Goal: Task Accomplishment & Management: Manage account settings

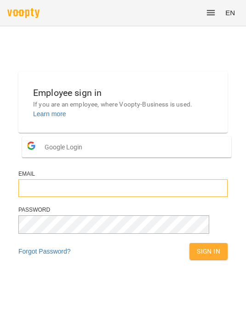
type input "**********"
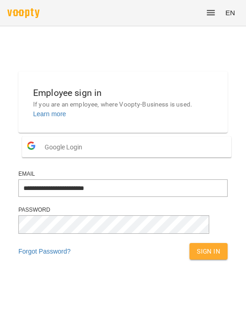
click at [199, 259] on button "Sign In" at bounding box center [209, 251] width 38 height 17
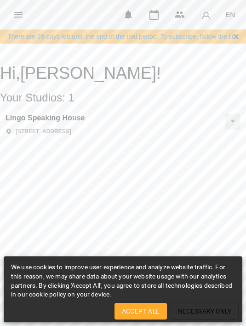
click at [135, 312] on span "Accept All" at bounding box center [141, 310] width 38 height 11
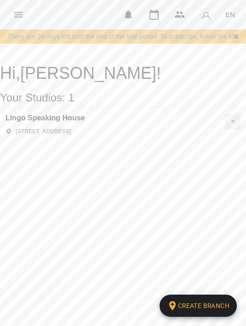
click at [27, 21] on button "Menu" at bounding box center [18, 15] width 22 height 22
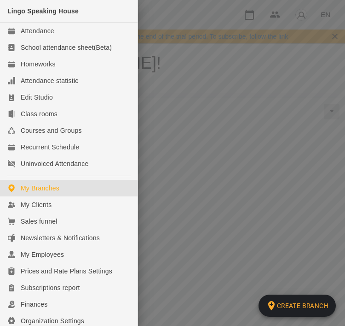
click at [176, 75] on div at bounding box center [172, 163] width 345 height 326
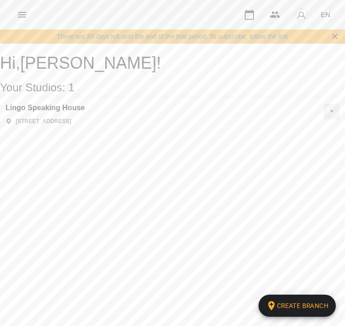
click at [246, 14] on span "EN" at bounding box center [326, 15] width 10 height 10
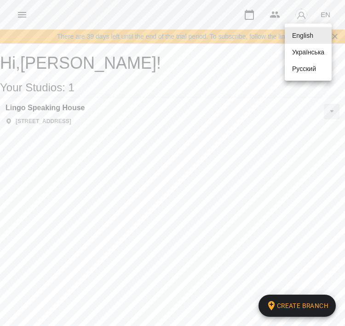
click at [246, 53] on div "Українська" at bounding box center [308, 52] width 47 height 17
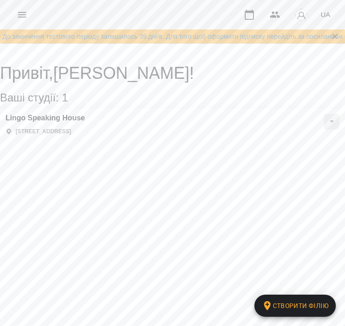
click at [18, 8] on button "Menu" at bounding box center [22, 15] width 22 height 22
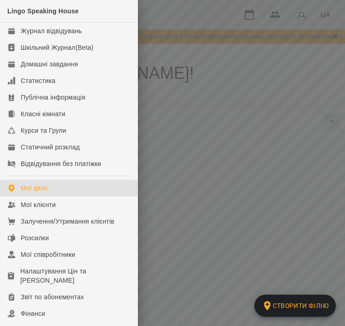
click at [26, 292] on div "Звіт по абонементах" at bounding box center [53, 296] width 64 height 9
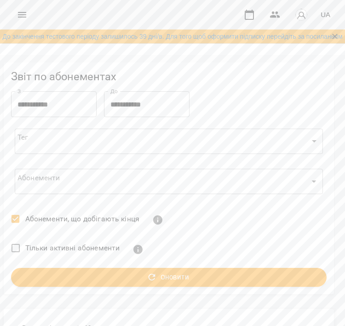
scroll to position [0, 4]
click at [36, 108] on input "**********" at bounding box center [54, 104] width 86 height 26
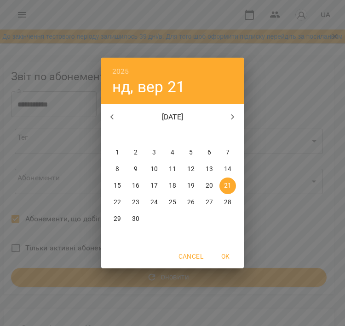
click at [117, 152] on p "1" at bounding box center [118, 152] width 4 height 9
type input "**********"
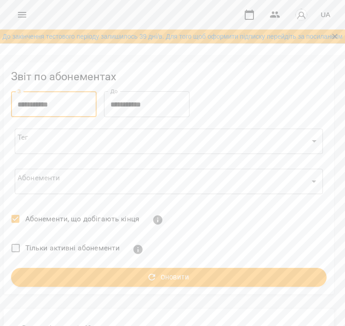
click at [70, 271] on button "Оновити" at bounding box center [169, 277] width 316 height 19
click at [64, 277] on span "Оновити" at bounding box center [169, 277] width 294 height 12
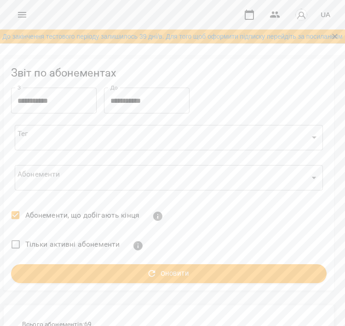
scroll to position [270, 4]
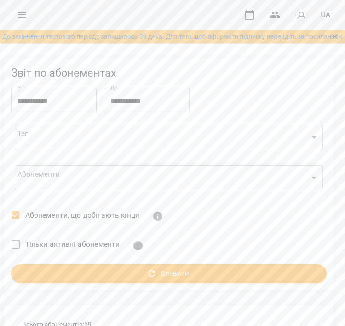
scroll to position [292, 4]
click at [29, 16] on button "Menu" at bounding box center [22, 15] width 22 height 22
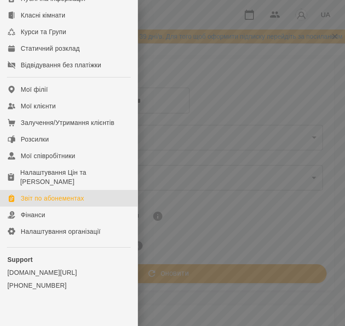
scroll to position [98, 0]
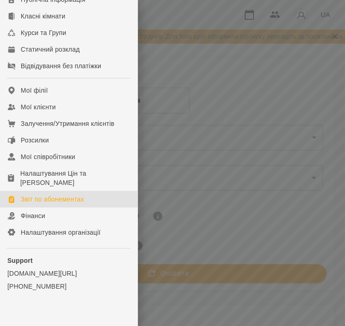
click at [22, 116] on link "Залучення/Утримання клієнтів" at bounding box center [69, 123] width 138 height 17
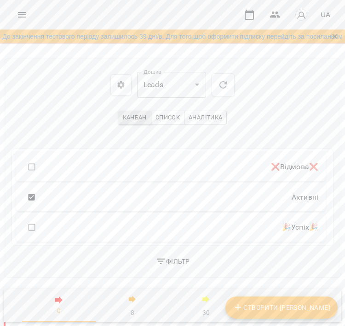
click at [33, 16] on button "Menu" at bounding box center [22, 15] width 22 height 22
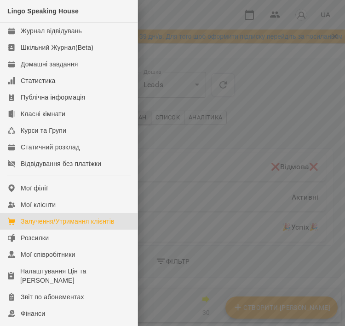
click at [24, 202] on div "Мої клієнти" at bounding box center [38, 204] width 35 height 9
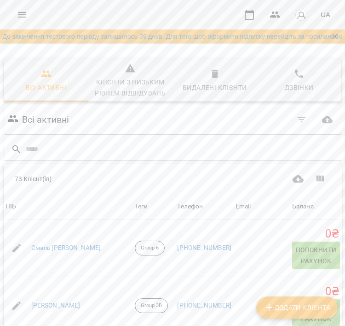
click at [203, 80] on span "Видалені клієнти" at bounding box center [215, 80] width 74 height 25
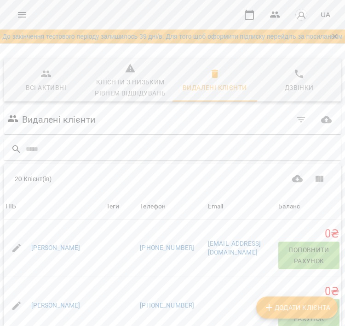
scroll to position [76, 0]
click at [77, 219] on td "[PERSON_NAME]" at bounding box center [54, 247] width 101 height 57
click at [41, 243] on link "[PERSON_NAME]" at bounding box center [55, 247] width 49 height 9
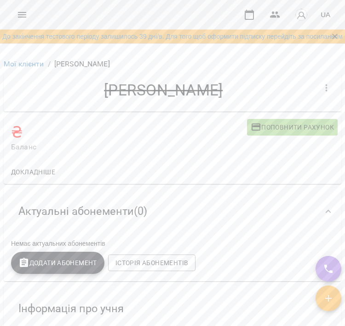
click at [246, 84] on button "button" at bounding box center [327, 88] width 22 height 22
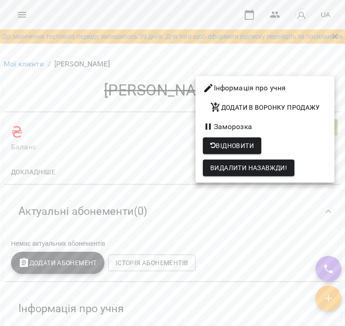
click at [221, 150] on span "Відновити" at bounding box center [233, 145] width 44 height 11
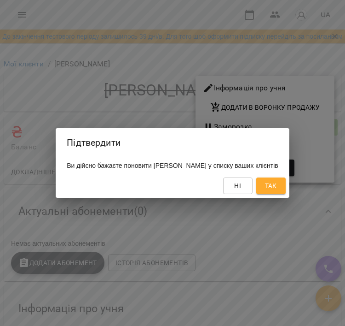
click at [246, 190] on span "Так" at bounding box center [271, 185] width 12 height 11
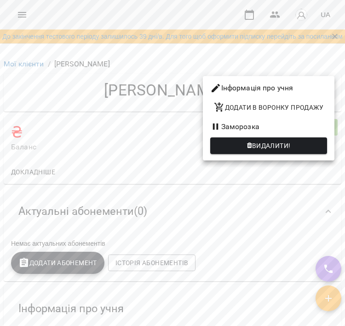
click at [18, 67] on div at bounding box center [172, 163] width 345 height 326
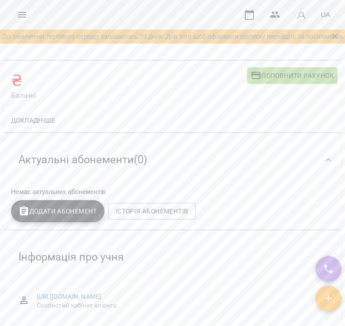
scroll to position [53, 0]
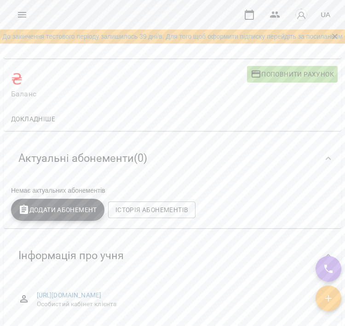
click at [27, 204] on button "Додати Абонемент" at bounding box center [58, 210] width 94 height 22
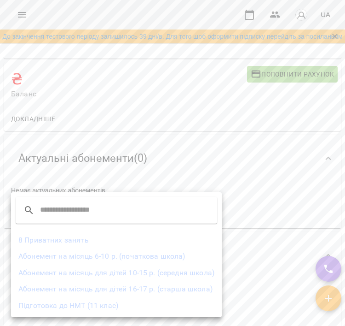
type input "*"
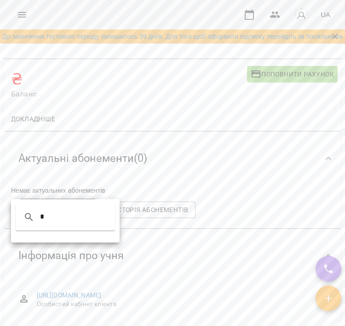
click at [64, 222] on input "*" at bounding box center [76, 217] width 73 height 15
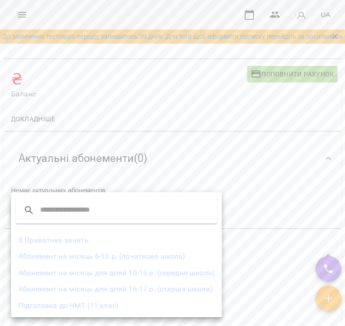
click at [57, 275] on li "Абонемент на місяць для дітей 10-15 р. (середня школа)" at bounding box center [116, 272] width 211 height 17
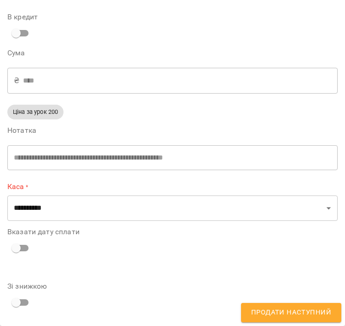
scroll to position [188, 0]
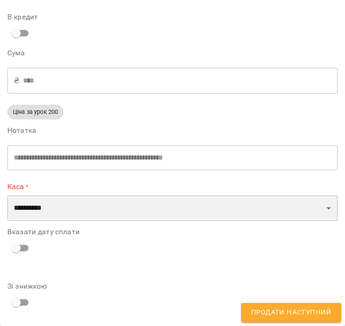
click at [31, 214] on select "**********" at bounding box center [172, 208] width 331 height 26
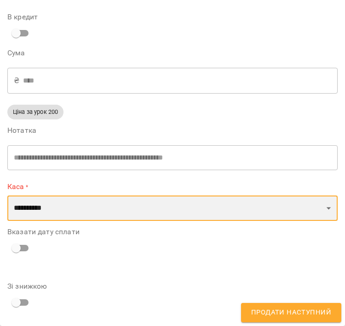
select select "****"
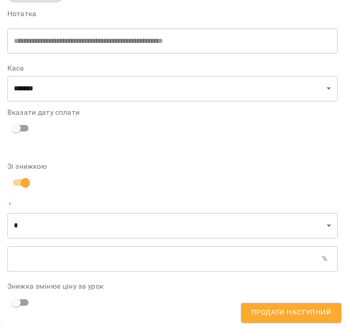
scroll to position [305, 0]
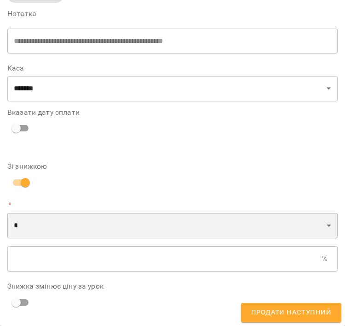
click at [32, 228] on select "* *" at bounding box center [172, 226] width 331 height 26
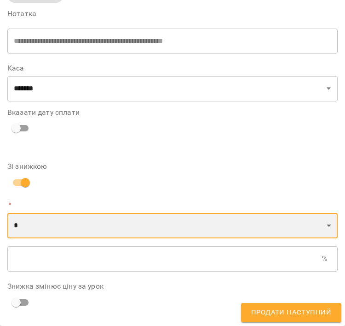
select select "*****"
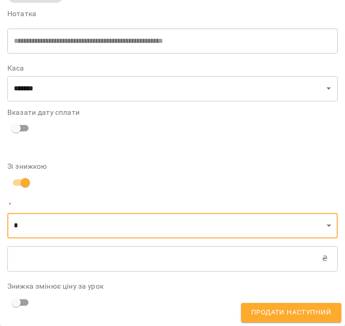
click at [29, 258] on input "text" at bounding box center [164, 259] width 315 height 26
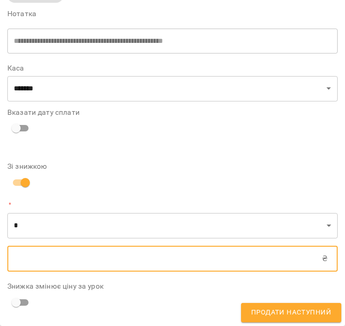
scroll to position [1, 0]
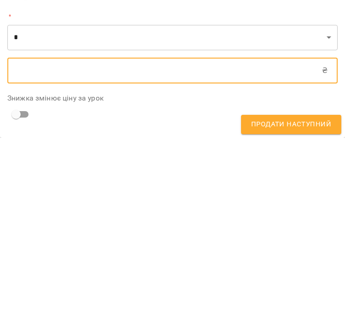
type input "****"
type input "*"
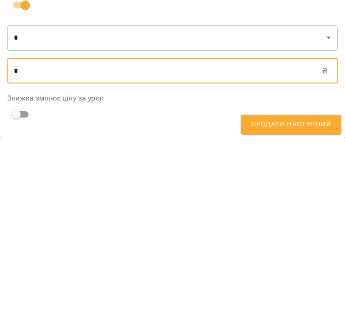
type input "****"
type input "**"
type input "****"
type input "***"
click at [98, 282] on label "Знижка змінює ціну за урок" at bounding box center [172, 285] width 331 height 7
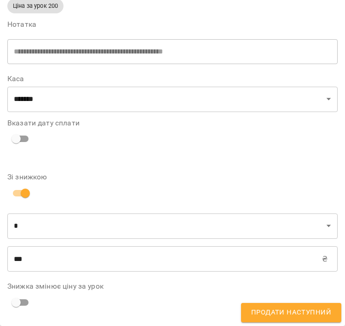
click at [18, 292] on div "Знижка змінює ціну за урок" at bounding box center [172, 296] width 331 height 29
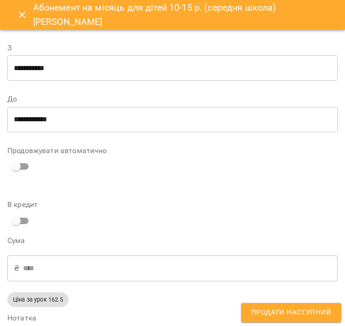
scroll to position [-1, 0]
click at [23, 8] on button "Close" at bounding box center [22, 15] width 22 height 22
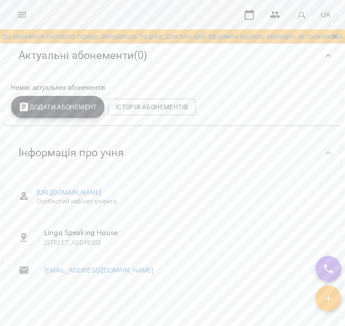
scroll to position [0, 0]
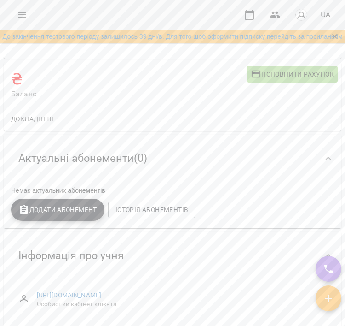
click at [19, 19] on icon "Menu" at bounding box center [22, 14] width 11 height 11
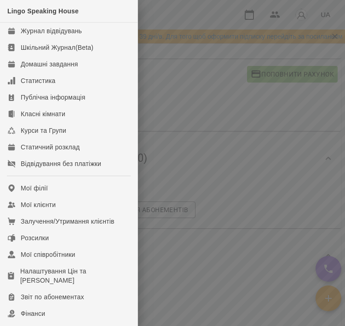
click at [17, 210] on link "Мої клієнти" at bounding box center [69, 204] width 138 height 17
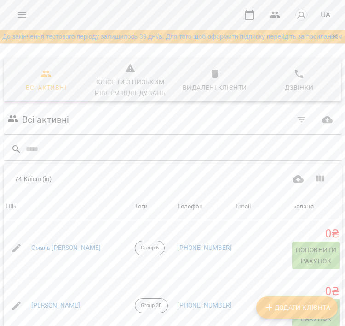
click at [55, 247] on link "Cмаль [PERSON_NAME]" at bounding box center [66, 247] width 70 height 9
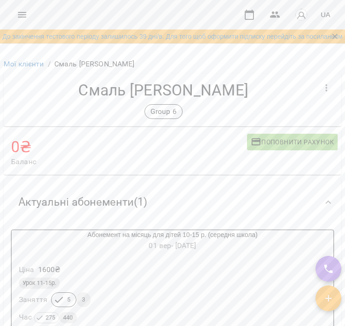
click at [246, 92] on button "button" at bounding box center [327, 88] width 22 height 22
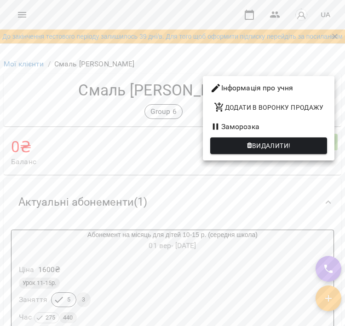
click at [117, 175] on div at bounding box center [172, 163] width 345 height 326
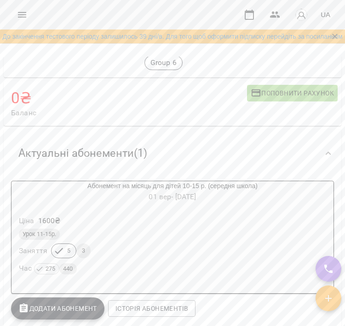
scroll to position [85, 0]
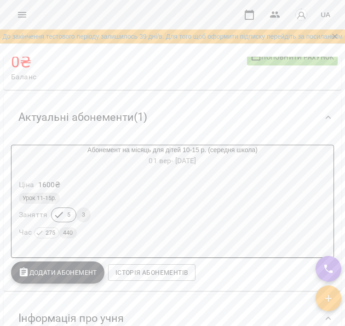
click at [142, 158] on h6 "01 вер - 30 вер" at bounding box center [173, 160] width 322 height 13
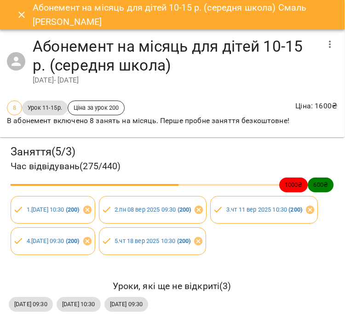
scroll to position [30, 0]
click at [83, 103] on span "Ціна за урок 200" at bounding box center [96, 107] width 56 height 9
click at [82, 103] on span "Ціна за урок 200" at bounding box center [96, 107] width 56 height 9
click at [246, 33] on button "button" at bounding box center [330, 44] width 22 height 22
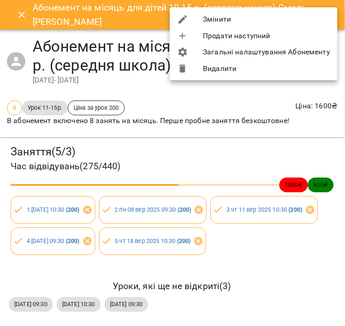
click at [211, 22] on li "Змінити" at bounding box center [254, 19] width 168 height 17
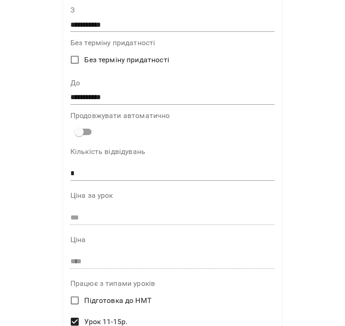
scroll to position [126, 0]
click at [82, 215] on input "***" at bounding box center [172, 218] width 205 height 15
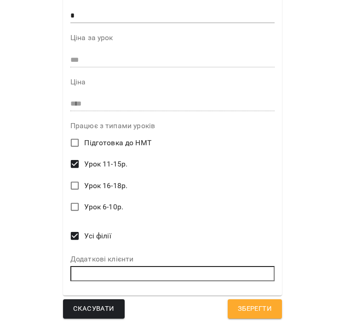
click at [77, 310] on span "Скасувати" at bounding box center [93, 309] width 41 height 12
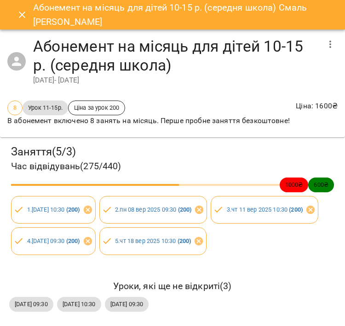
scroll to position [0, 0]
click at [22, 23] on button "Close" at bounding box center [22, 15] width 22 height 22
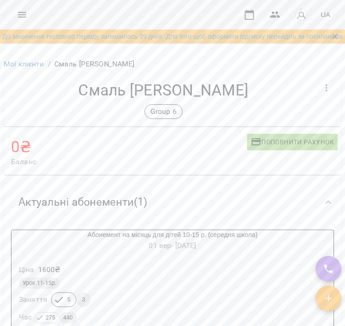
click at [10, 18] on div "For Business UA" at bounding box center [172, 14] width 345 height 29
click at [18, 25] on button "Menu" at bounding box center [22, 15] width 22 height 22
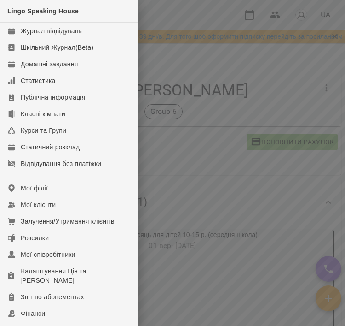
click at [50, 202] on div "Мої клієнти" at bounding box center [38, 204] width 35 height 9
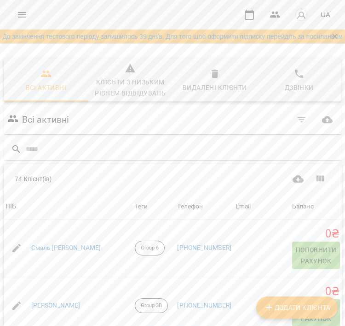
click at [60, 144] on input "text" at bounding box center [182, 148] width 313 height 15
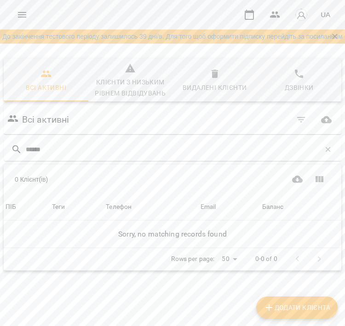
type input "*"
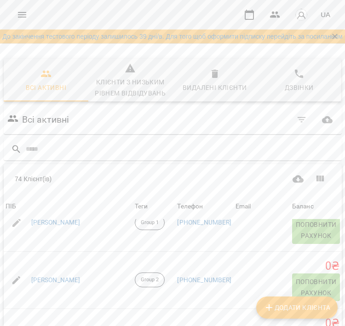
scroll to position [2675, 0]
click at [36, 150] on input "text" at bounding box center [182, 148] width 313 height 15
click at [27, 151] on input "text" at bounding box center [182, 148] width 313 height 15
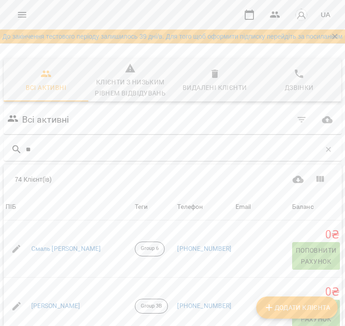
type input "***"
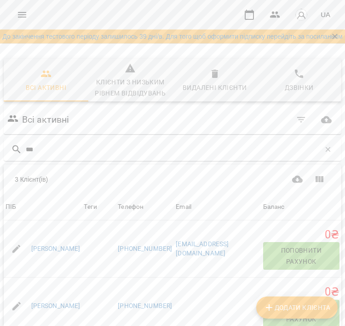
click at [43, 246] on link "[PERSON_NAME]" at bounding box center [55, 248] width 49 height 9
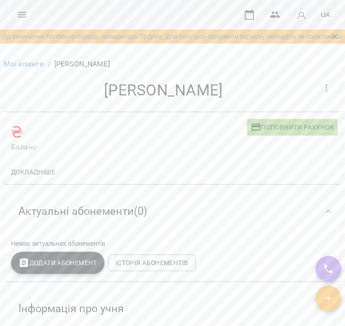
click at [246, 84] on button "button" at bounding box center [327, 88] width 22 height 22
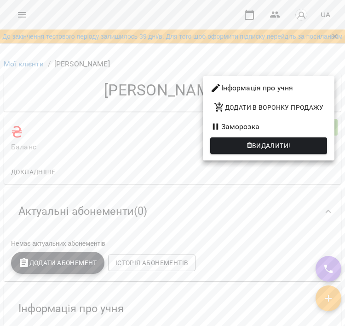
click at [228, 151] on span "Видалити!" at bounding box center [269, 145] width 102 height 11
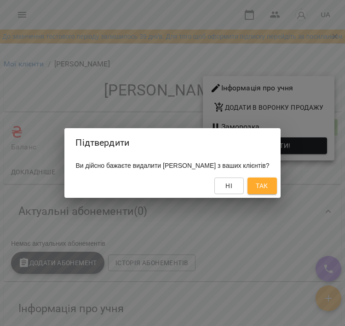
click at [246, 194] on button "Так" at bounding box center [262, 185] width 29 height 17
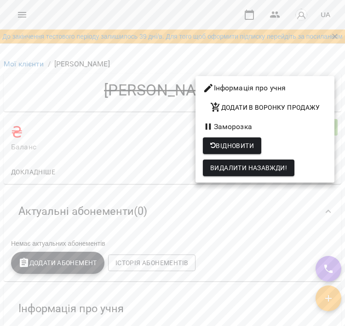
click at [40, 27] on div at bounding box center [172, 163] width 345 height 326
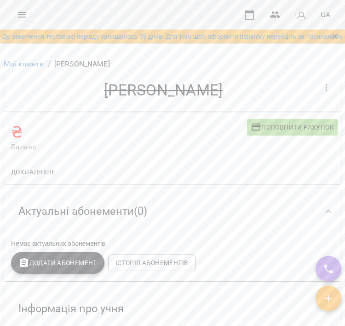
click at [26, 15] on icon "Menu" at bounding box center [22, 14] width 11 height 11
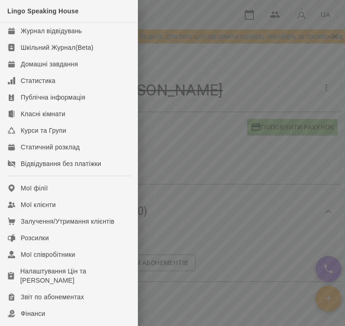
click at [31, 272] on div "Налаштування Цін та [PERSON_NAME]" at bounding box center [75, 275] width 110 height 18
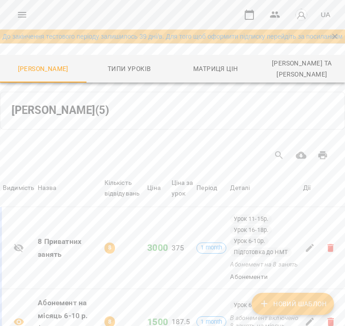
click at [116, 41] on link "До закінчення тестового періоду залишилось 39 дні/в. Для того щоб оформити підп…" at bounding box center [172, 36] width 340 height 9
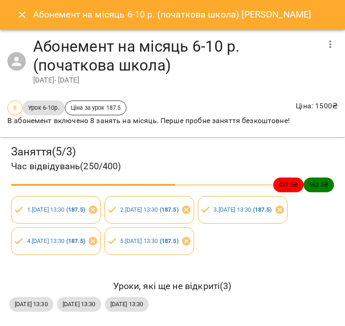
click at [24, 24] on button "Close" at bounding box center [22, 15] width 22 height 22
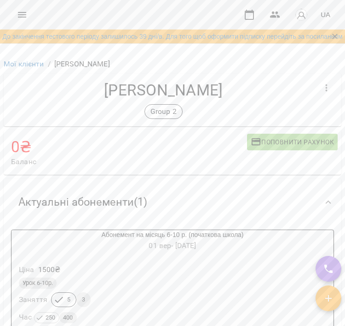
click at [20, 17] on icon "Menu" at bounding box center [22, 15] width 8 height 6
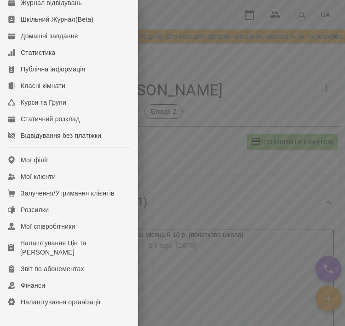
scroll to position [61, 0]
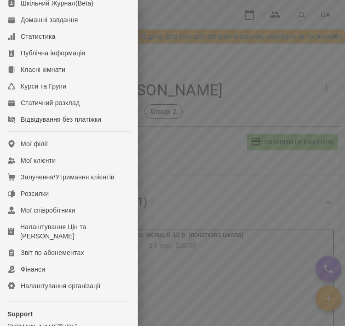
click at [31, 267] on div "Фінанси" at bounding box center [33, 268] width 24 height 9
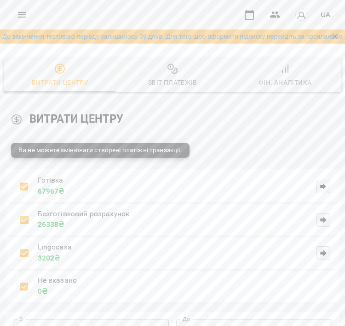
scroll to position [82, 0]
click at [324, 180] on button "button" at bounding box center [324, 187] width 14 height 14
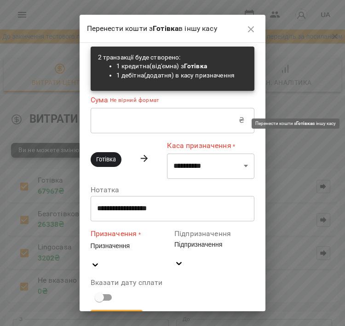
click at [255, 34] on icon "button" at bounding box center [251, 29] width 11 height 11
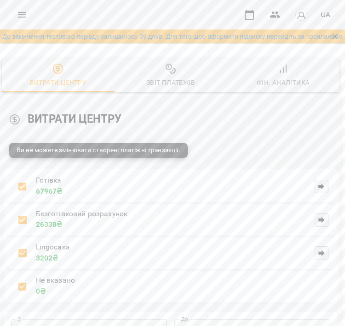
scroll to position [0, 2]
click at [157, 85] on div "Звіт платежів" at bounding box center [170, 82] width 49 height 11
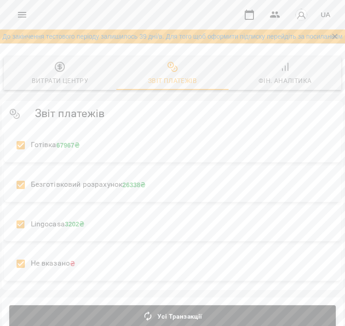
scroll to position [286, 0]
click at [19, 19] on icon "Menu" at bounding box center [22, 14] width 11 height 11
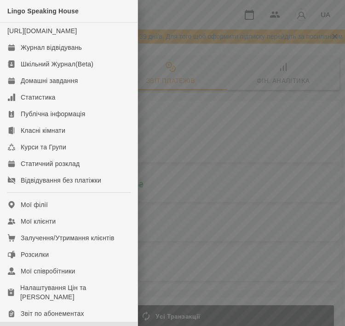
click at [31, 226] on div "Мої клієнти" at bounding box center [38, 220] width 35 height 9
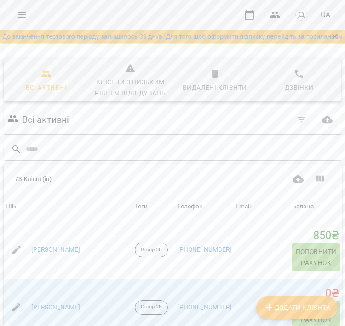
scroll to position [1355, 0]
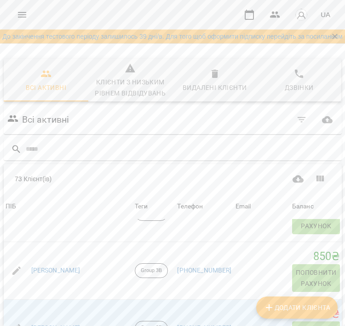
click at [53, 275] on link "[PERSON_NAME]" at bounding box center [55, 270] width 49 height 9
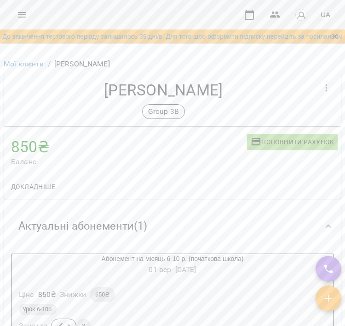
click at [326, 98] on button "button" at bounding box center [327, 88] width 22 height 22
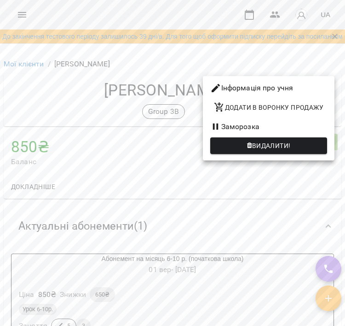
click at [121, 143] on div at bounding box center [172, 163] width 345 height 326
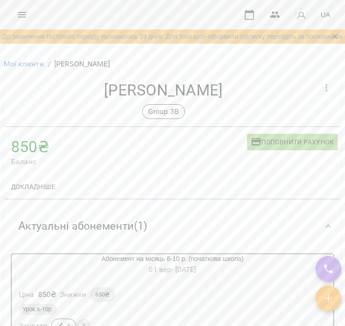
click at [46, 147] on h4 "850 ₴" at bounding box center [129, 146] width 236 height 19
click at [29, 146] on h4 "850 ₴" at bounding box center [129, 146] width 236 height 19
click at [31, 146] on h4 "850 ₴" at bounding box center [129, 146] width 236 height 19
click at [325, 310] on button "button" at bounding box center [329, 298] width 26 height 26
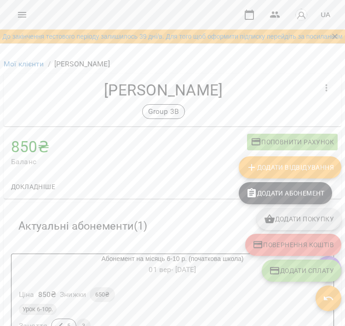
click at [269, 229] on button "Додати покупку" at bounding box center [299, 219] width 85 height 22
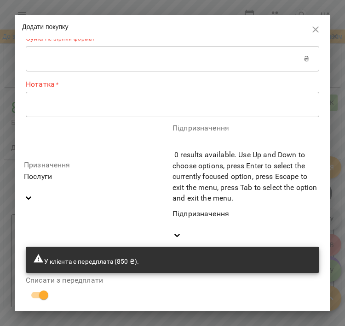
scroll to position [38, 0]
click at [310, 30] on icon "button" at bounding box center [315, 29] width 11 height 11
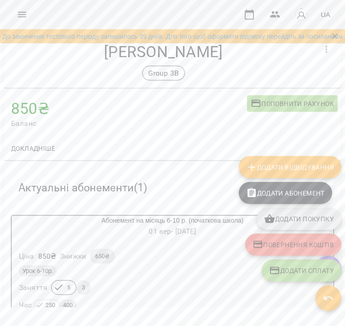
scroll to position [39, 0]
click at [278, 236] on button "Повернення коштів" at bounding box center [294, 245] width 96 height 22
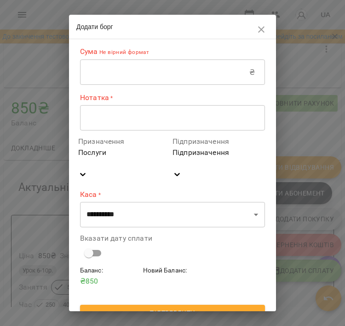
click at [267, 38] on button "button" at bounding box center [262, 29] width 22 height 22
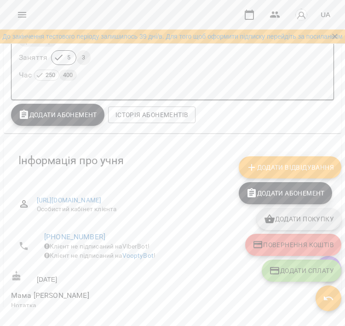
scroll to position [229, 0]
click at [130, 123] on button "Історія абонементів" at bounding box center [152, 114] width 88 height 17
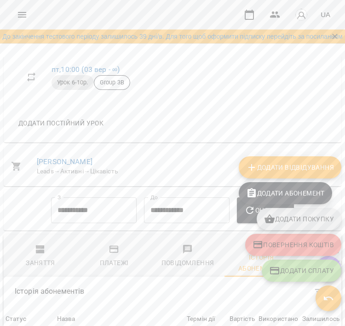
scroll to position [824, 0]
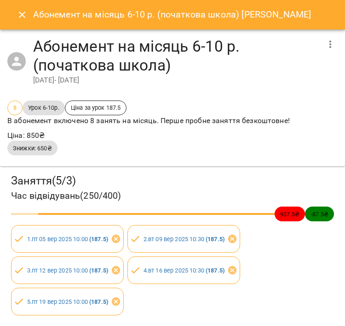
scroll to position [0, 0]
click at [14, 20] on button "Close" at bounding box center [22, 15] width 22 height 22
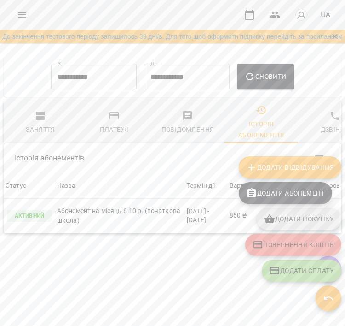
scroll to position [677, 0]
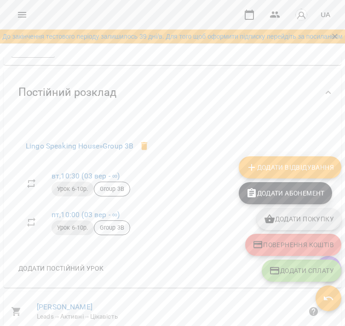
click at [16, 8] on button "Menu" at bounding box center [22, 15] width 22 height 22
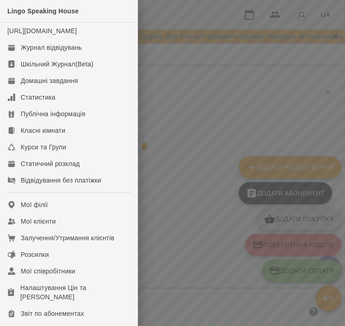
click at [33, 65] on link "Шкільний Журнал(Beta)" at bounding box center [69, 64] width 138 height 17
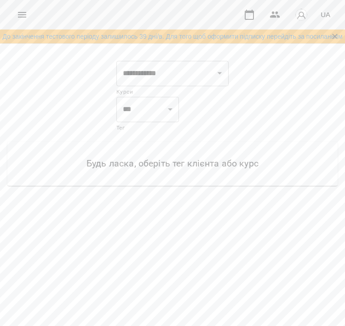
click at [23, 16] on icon "Menu" at bounding box center [22, 14] width 11 height 11
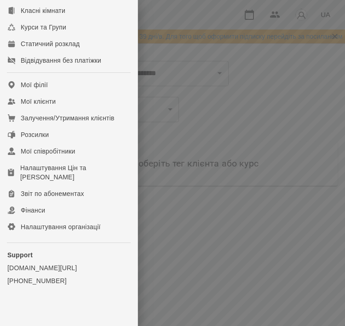
scroll to position [119, 0]
click at [20, 110] on link "Мої клієнти" at bounding box center [69, 102] width 138 height 17
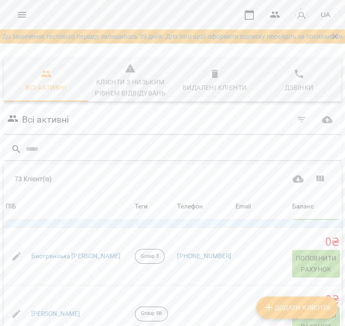
scroll to position [291, 0]
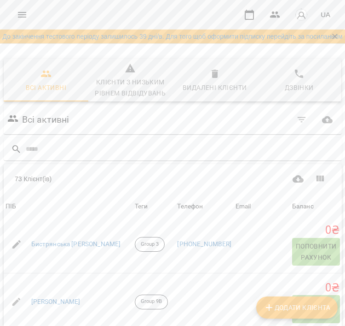
click at [47, 248] on link "Бистрянська [PERSON_NAME]" at bounding box center [76, 244] width 90 height 9
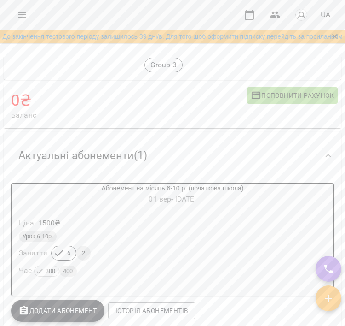
scroll to position [10, 0]
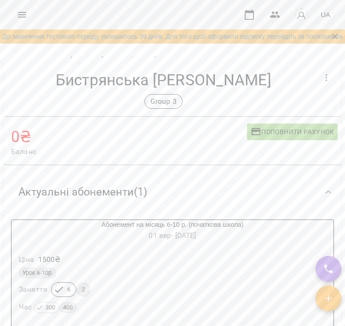
click at [97, 240] on h6 "01 вер - 30 вер" at bounding box center [173, 235] width 322 height 13
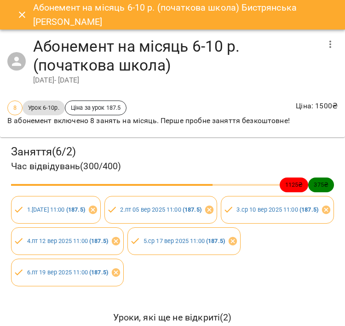
scroll to position [0, 0]
click at [23, 16] on icon "Close" at bounding box center [22, 14] width 11 height 11
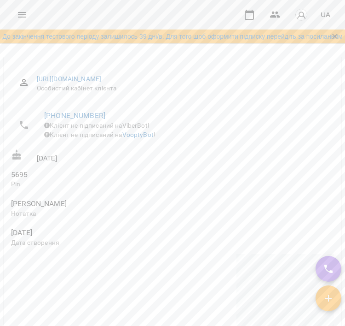
click at [23, 17] on icon "Menu" at bounding box center [22, 15] width 8 height 6
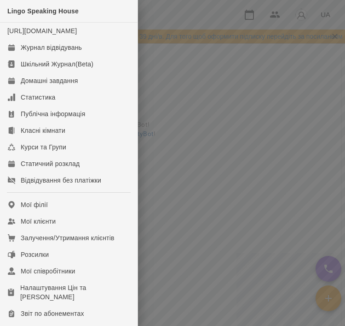
scroll to position [364, 0]
click at [29, 226] on div "Мої клієнти" at bounding box center [38, 220] width 35 height 9
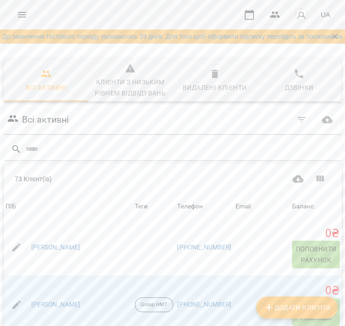
scroll to position [114, 0]
click at [45, 246] on link "[PERSON_NAME]" at bounding box center [55, 248] width 49 height 9
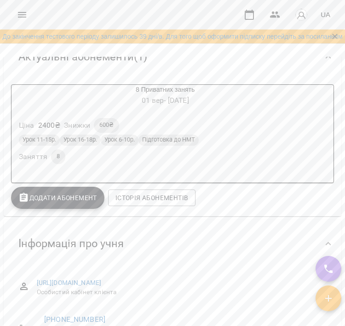
scroll to position [110, 0]
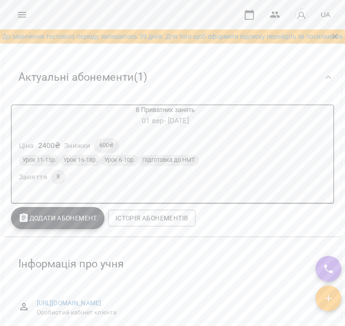
click at [123, 183] on div "Урок 11-15р. Урок 16-18р. Урок 6-10р. Підготовка до НМТ Заняття 8" at bounding box center [165, 169] width 297 height 33
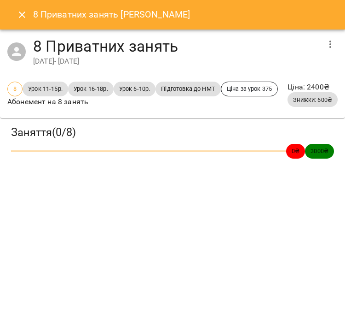
click at [26, 15] on icon "Close" at bounding box center [22, 14] width 11 height 11
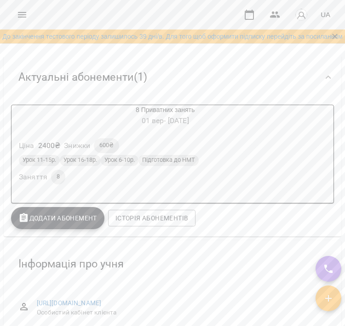
click at [53, 152] on div "2400 ₴" at bounding box center [49, 145] width 26 height 15
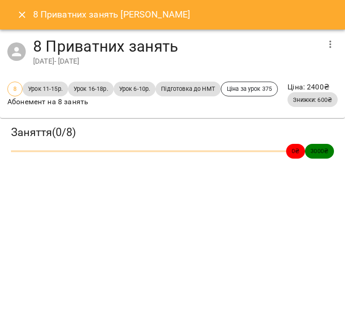
scroll to position [0, 0]
click at [64, 140] on h3 "Заняття ( 0 / 8 )" at bounding box center [172, 132] width 323 height 14
click at [288, 107] on div "Знижки: 600₴" at bounding box center [313, 99] width 50 height 15
click at [288, 104] on span "Знижки: 600₴" at bounding box center [313, 99] width 50 height 9
click at [23, 90] on span "Урок 11-15р." at bounding box center [46, 88] width 46 height 9
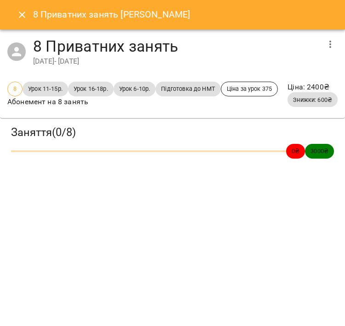
click at [335, 52] on button "button" at bounding box center [331, 44] width 22 height 22
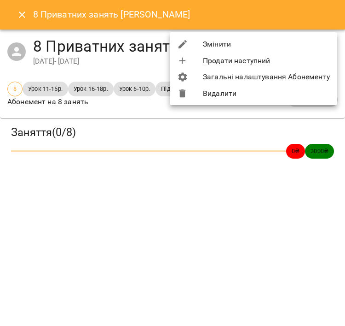
click at [224, 76] on li "Загальні налаштування Абонементу" at bounding box center [254, 77] width 168 height 17
select select "*****"
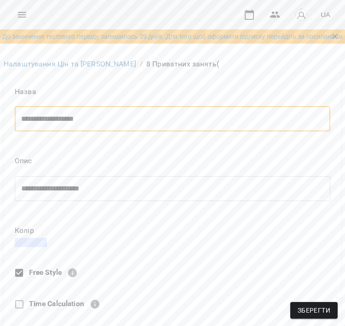
click at [113, 122] on textarea "**********" at bounding box center [172, 119] width 303 height 8
type textarea "**********"
click at [26, 63] on link "Налаштування Цін та [PERSON_NAME]" at bounding box center [70, 63] width 133 height 9
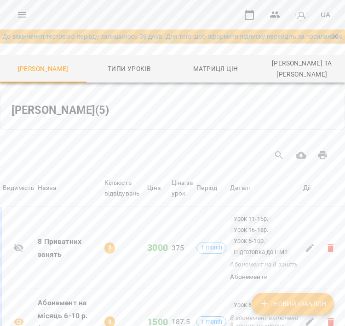
click at [14, 25] on div "For Business UA" at bounding box center [172, 14] width 345 height 29
click at [24, 21] on button "Menu" at bounding box center [22, 15] width 22 height 22
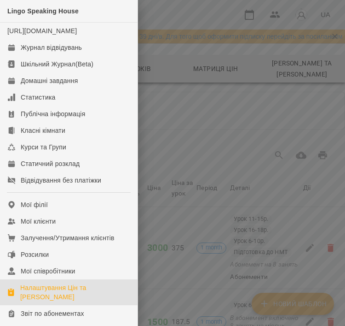
click at [15, 227] on link "Мої клієнти" at bounding box center [69, 221] width 138 height 17
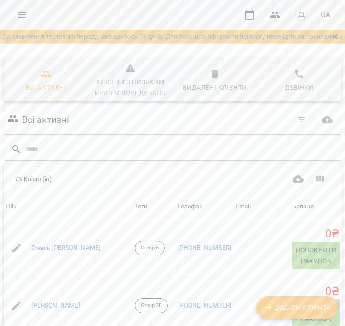
scroll to position [118, 0]
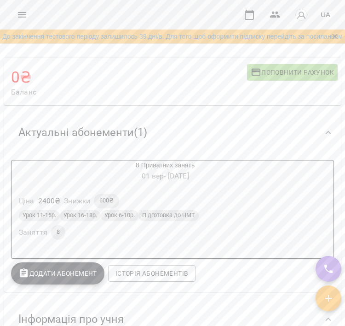
scroll to position [57, 0]
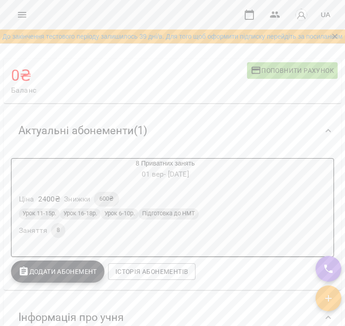
click at [48, 174] on h6 "01 вер - 30 вер" at bounding box center [166, 174] width 308 height 13
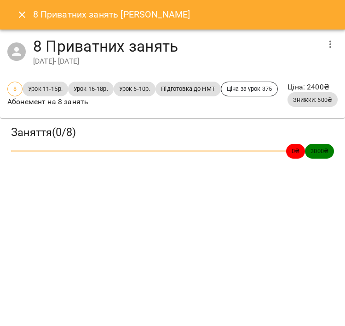
click at [321, 45] on button "button" at bounding box center [331, 44] width 22 height 22
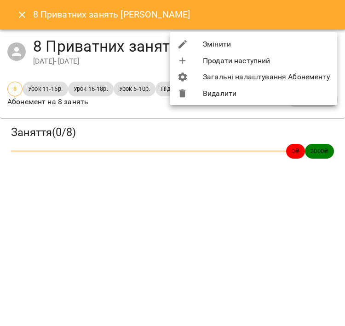
click at [186, 38] on li "Змінити" at bounding box center [254, 44] width 168 height 17
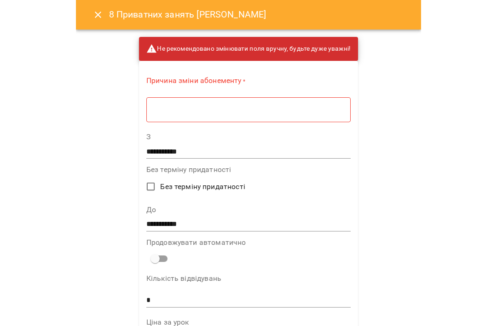
scroll to position [0, 0]
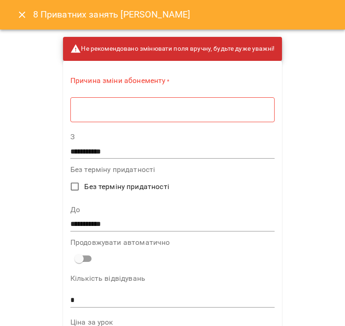
click at [18, 34] on div "**********" at bounding box center [172, 163] width 345 height 326
click at [20, 18] on icon "Close" at bounding box center [22, 14] width 11 height 11
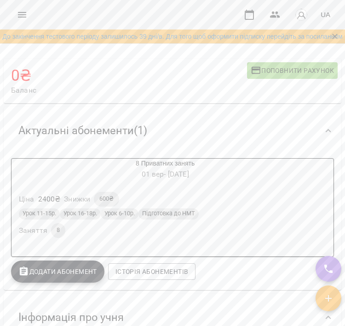
click at [18, 19] on icon "Menu" at bounding box center [22, 14] width 11 height 11
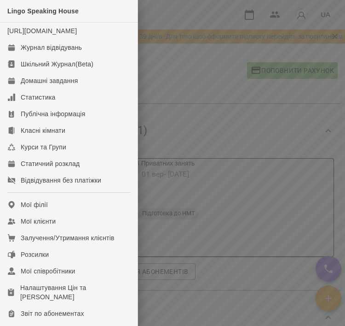
click at [18, 213] on link "Мої філії" at bounding box center [69, 204] width 138 height 17
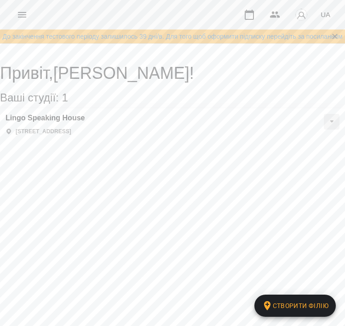
click at [344, 140] on div "Привіт , Ірина Штангрет ! Ваші студії: 1 Створити філію Lingo Speaking House ву…" at bounding box center [172, 102] width 345 height 77
click at [344, 138] on div "Привіт , Ірина Штангрет ! Ваші студії: 1 Створити філію Lingo Speaking House ву…" at bounding box center [172, 102] width 345 height 77
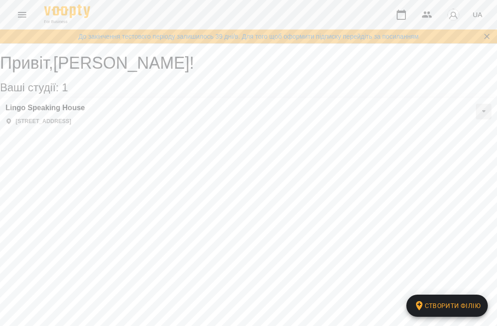
click at [22, 18] on icon "Menu" at bounding box center [22, 14] width 11 height 11
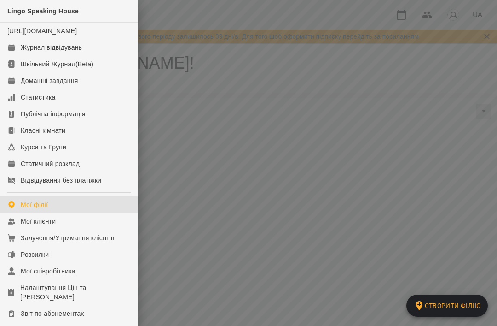
click at [90, 229] on link "Мої клієнти" at bounding box center [69, 221] width 138 height 17
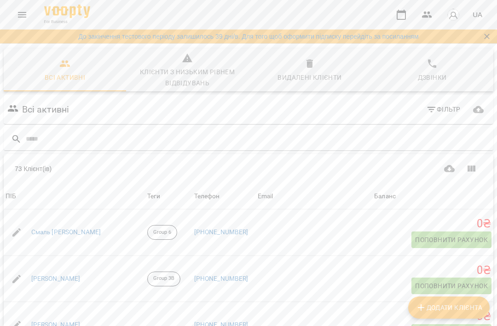
click at [323, 72] on div "Видалені клієнти" at bounding box center [310, 77] width 64 height 11
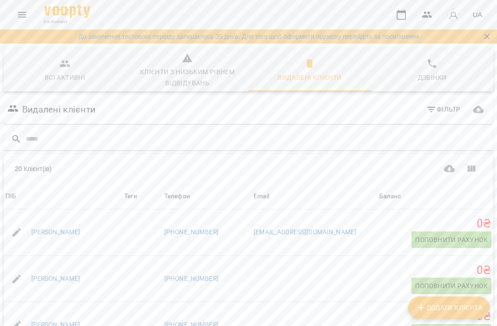
click at [111, 233] on div "[PERSON_NAME]" at bounding box center [63, 232] width 119 height 26
click at [46, 231] on link "[PERSON_NAME]" at bounding box center [55, 232] width 49 height 9
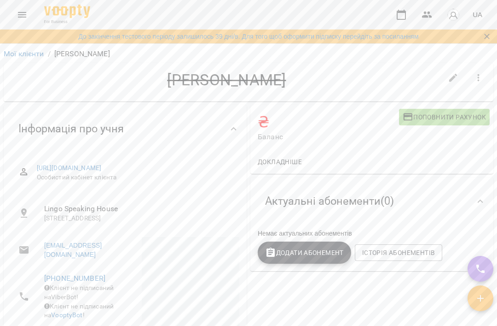
click at [345, 79] on icon "button" at bounding box center [479, 77] width 11 height 11
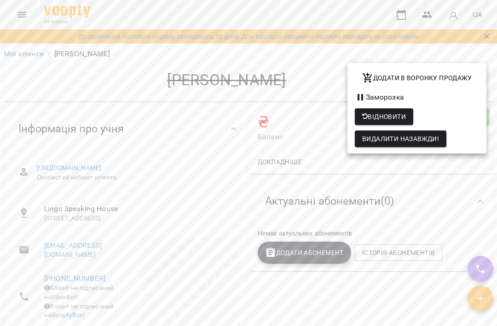
click at [345, 118] on span "Відновити" at bounding box center [385, 116] width 44 height 11
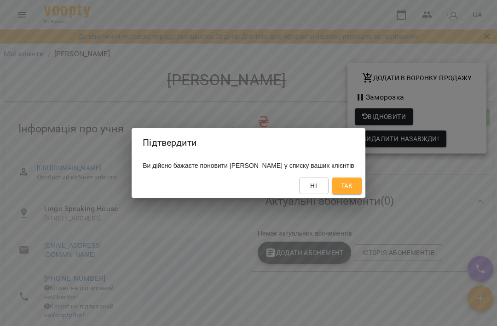
click at [341, 188] on span "Так" at bounding box center [347, 185] width 12 height 11
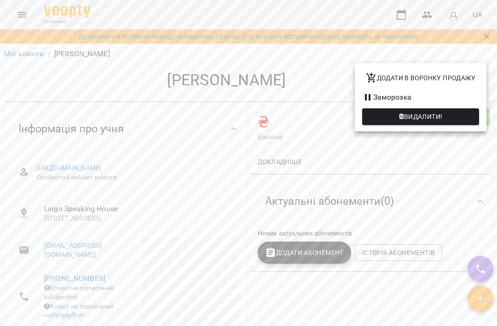
click at [328, 252] on div at bounding box center [248, 163] width 497 height 326
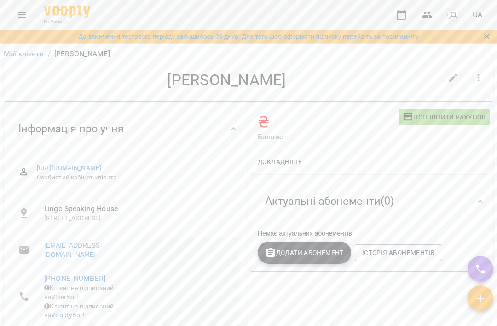
click at [325, 257] on span "Додати Абонемент" at bounding box center [304, 252] width 79 height 11
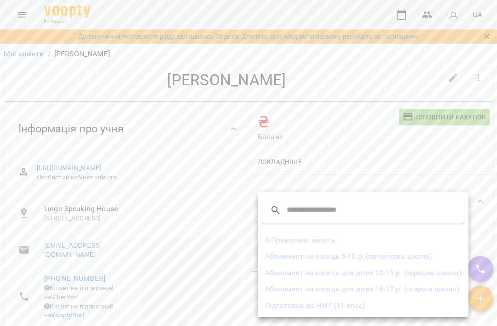
click at [315, 277] on li "Абонемент на місяць для дітей 10-15 р. (середня школа)" at bounding box center [363, 272] width 211 height 17
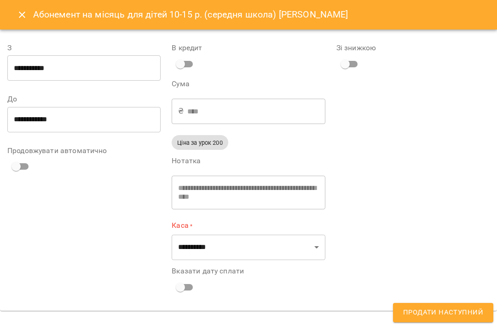
click at [48, 72] on input "**********" at bounding box center [83, 68] width 153 height 26
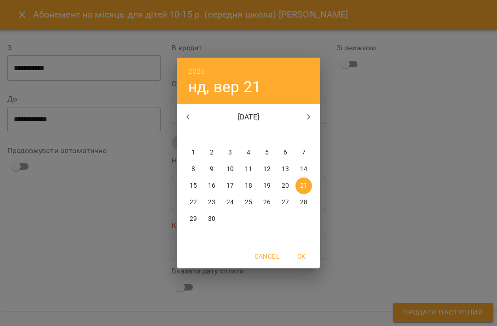
click at [200, 154] on span "1" at bounding box center [193, 152] width 17 height 9
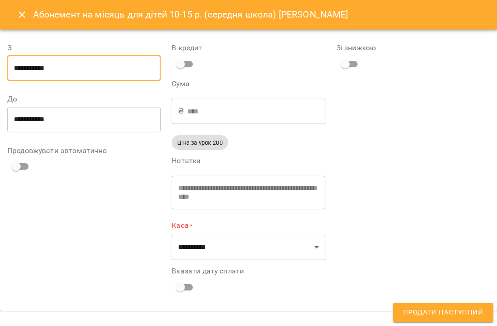
type input "**********"
click at [345, 58] on div "Зі знижкою" at bounding box center [413, 58] width 153 height 29
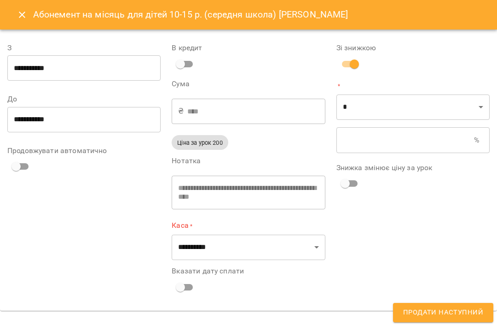
click at [345, 139] on input "text" at bounding box center [406, 140] width 138 height 26
type input "****"
type input "*"
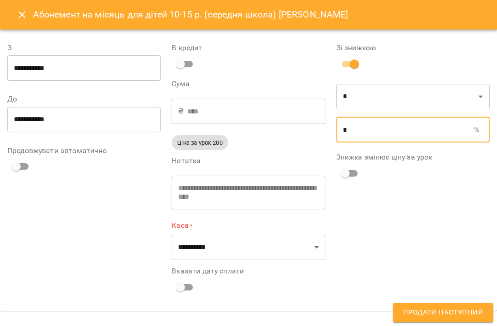
type input "****"
type input "**"
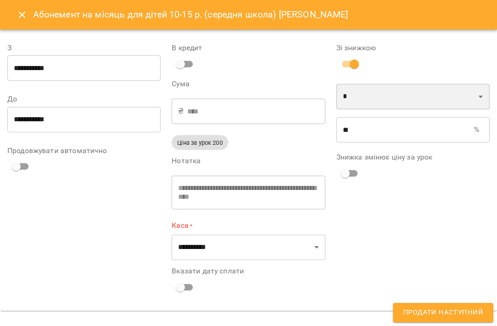
click at [345, 103] on select "* *" at bounding box center [413, 97] width 153 height 26
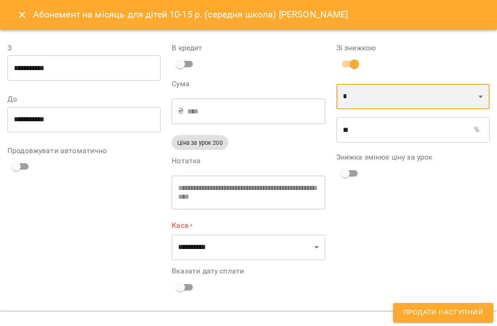
select select "*****"
type input "****"
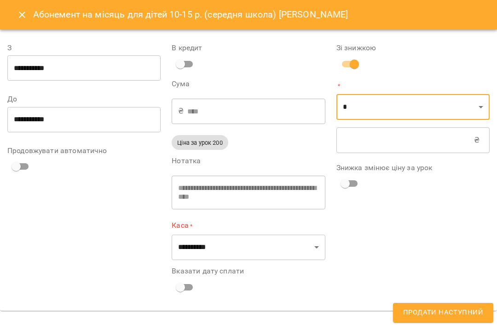
click at [345, 192] on div "Знижка змінює ціну за урок" at bounding box center [413, 178] width 153 height 29
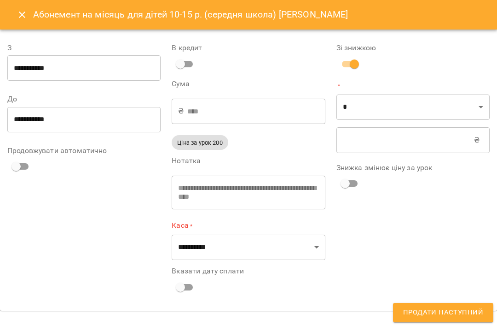
click at [17, 18] on icon "Close" at bounding box center [22, 14] width 11 height 11
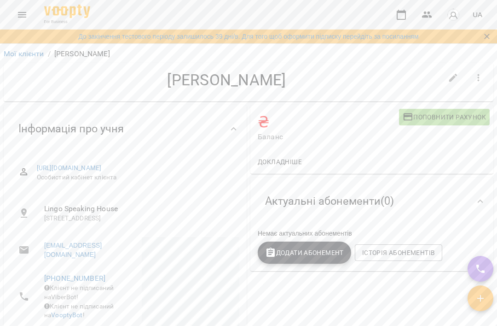
click at [345, 79] on icon "button" at bounding box center [479, 77] width 11 height 11
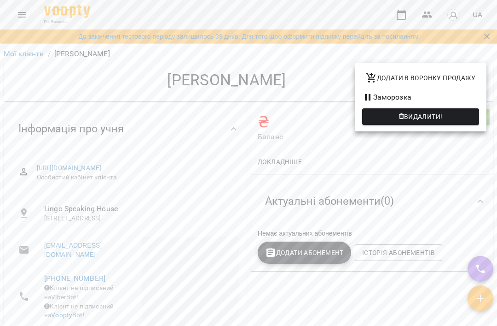
click at [345, 111] on button "Видалити!" at bounding box center [421, 116] width 117 height 17
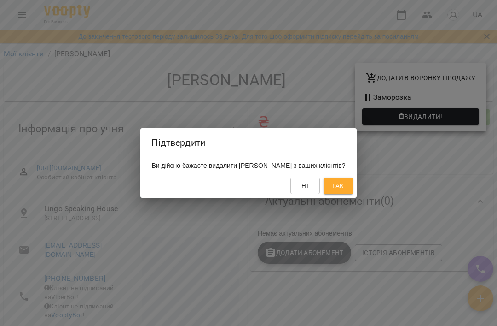
click at [334, 183] on span "Так" at bounding box center [338, 185] width 12 height 11
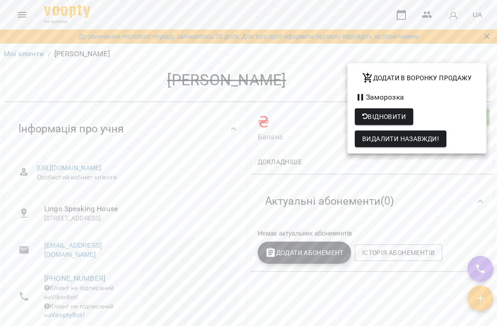
click at [22, 14] on div at bounding box center [248, 163] width 497 height 326
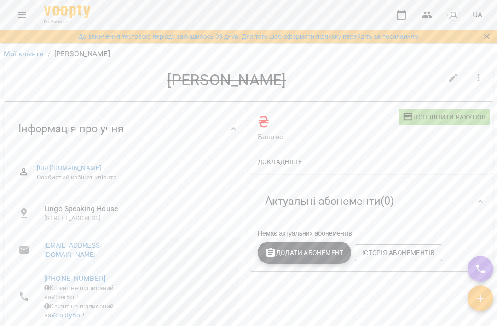
click at [18, 6] on button "Menu" at bounding box center [22, 15] width 22 height 22
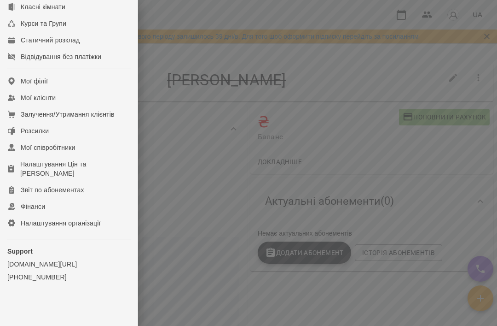
scroll to position [123, 0]
click at [90, 209] on link "Фінанси" at bounding box center [69, 206] width 138 height 17
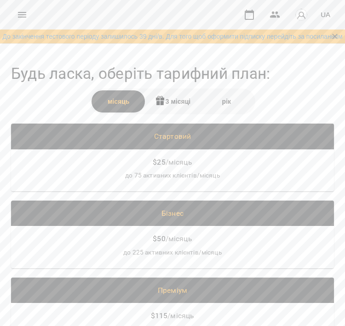
click at [101, 99] on div "місяць" at bounding box center [119, 101] width 54 height 22
click at [20, 13] on icon "Menu" at bounding box center [22, 14] width 11 height 11
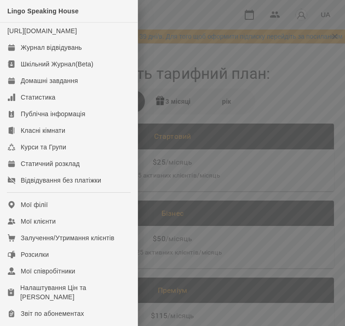
click at [19, 229] on link "Мої клієнти" at bounding box center [69, 221] width 138 height 17
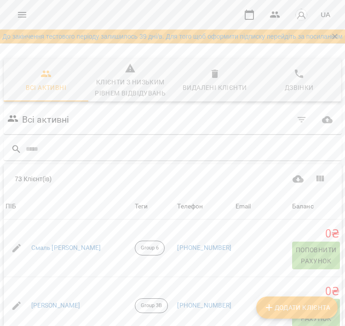
click at [121, 78] on div "Клієнти з низьким рівнем відвідувань" at bounding box center [131, 87] width 74 height 22
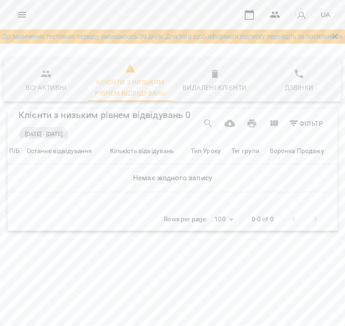
click at [204, 83] on div "Видалені клієнти" at bounding box center [215, 87] width 64 height 11
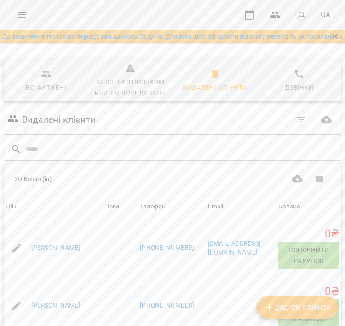
click at [263, 87] on span "Дзвінки" at bounding box center [300, 80] width 74 height 25
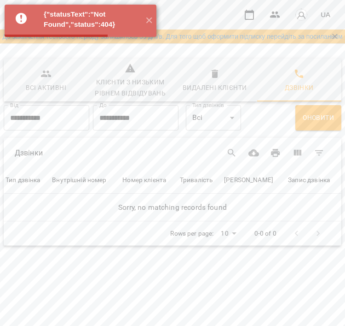
click at [217, 82] on div "Видалені клієнти" at bounding box center [215, 87] width 64 height 11
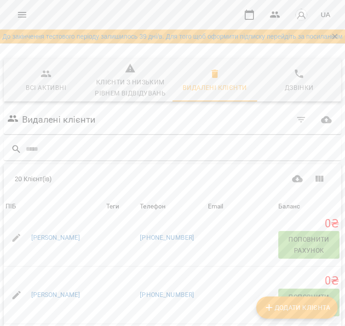
scroll to position [527, 0]
click at [28, 185] on div "20 Клієнт(ів)" at bounding box center [92, 178] width 154 height 17
click at [292, 81] on span "Дзвінки" at bounding box center [300, 80] width 74 height 25
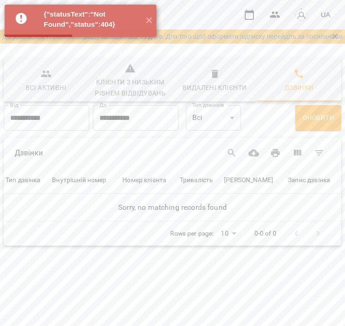
click at [39, 86] on div "Всі активні" at bounding box center [46, 87] width 41 height 11
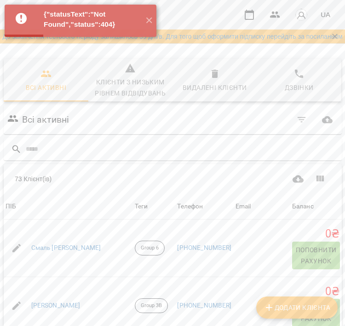
click at [152, 22] on button "✕" at bounding box center [148, 21] width 15 height 32
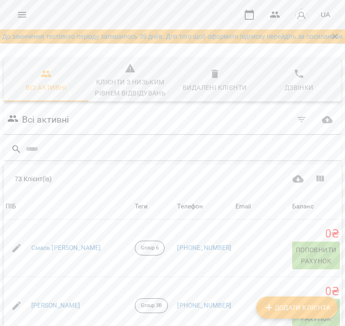
click at [23, 14] on icon "Menu" at bounding box center [22, 14] width 11 height 11
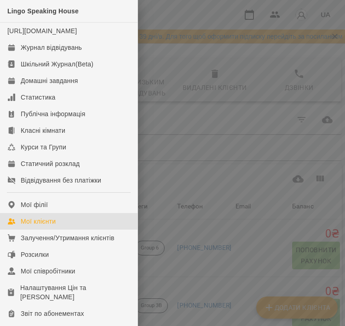
click at [247, 21] on div at bounding box center [172, 163] width 345 height 326
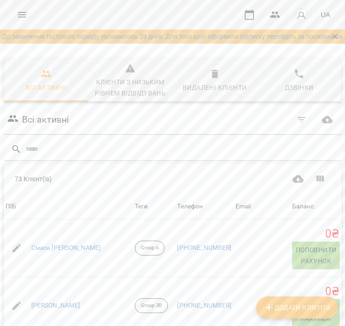
click at [235, 14] on div "For Business UA" at bounding box center [172, 14] width 345 height 29
click at [250, 16] on icon "button" at bounding box center [249, 14] width 11 height 11
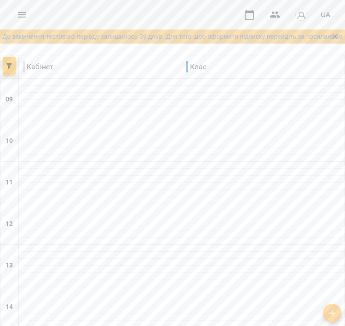
click at [11, 66] on icon "button" at bounding box center [9, 66] width 6 height 6
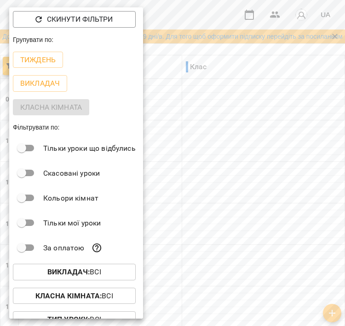
click at [35, 62] on p "Тиждень" at bounding box center [37, 59] width 35 height 11
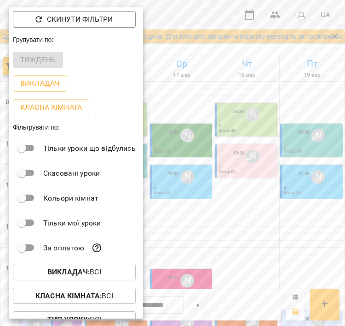
click at [195, 207] on div at bounding box center [172, 163] width 345 height 326
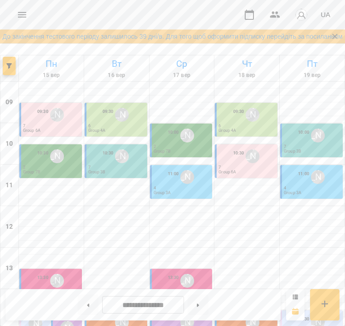
click at [51, 192] on div at bounding box center [51, 195] width 65 height 7
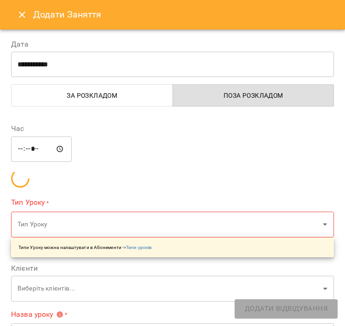
copy div
type input "**********"
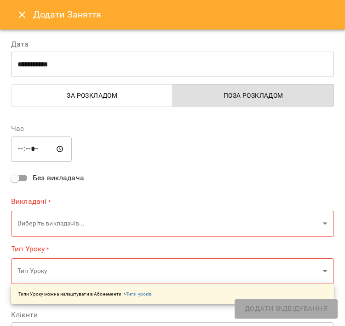
click at [76, 139] on div "***** ​" at bounding box center [172, 149] width 323 height 26
click at [18, 11] on icon "Close" at bounding box center [22, 14] width 11 height 11
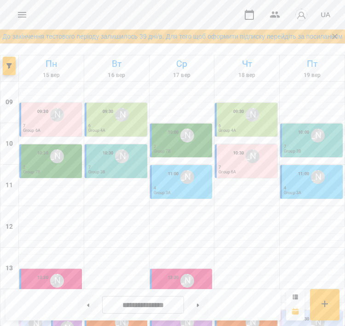
scroll to position [195, 0]
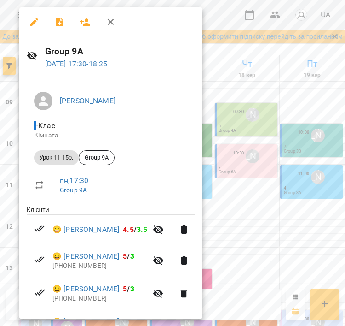
click at [291, 107] on div at bounding box center [172, 163] width 345 height 326
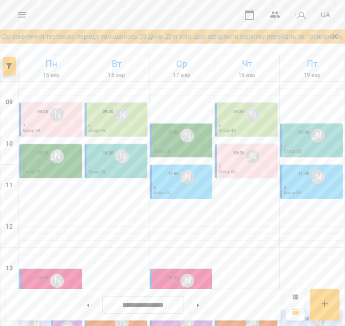
click at [22, 11] on icon "Menu" at bounding box center [22, 14] width 11 height 11
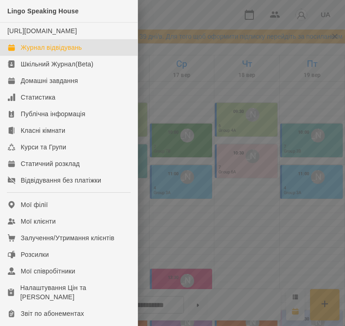
click at [25, 29] on link "[URL][DOMAIN_NAME]" at bounding box center [42, 30] width 70 height 7
click at [203, 156] on div at bounding box center [172, 163] width 345 height 326
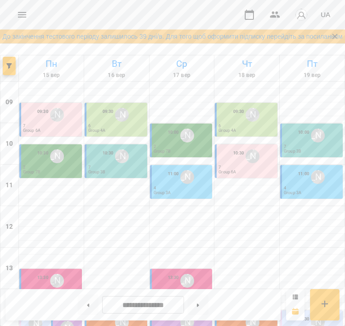
scroll to position [212, 0]
click at [12, 70] on button "button" at bounding box center [9, 66] width 13 height 18
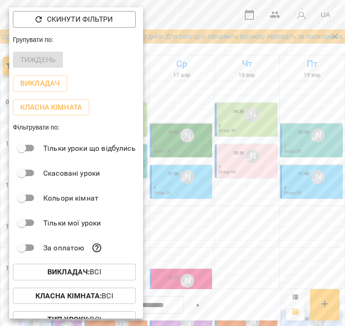
click at [47, 277] on span "Викладач : Всі" at bounding box center [74, 271] width 108 height 11
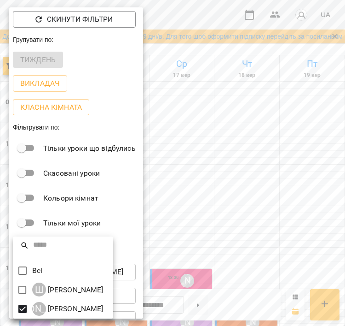
click at [195, 174] on div at bounding box center [172, 163] width 345 height 326
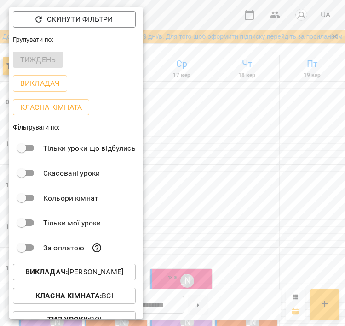
click at [186, 175] on div at bounding box center [172, 163] width 345 height 326
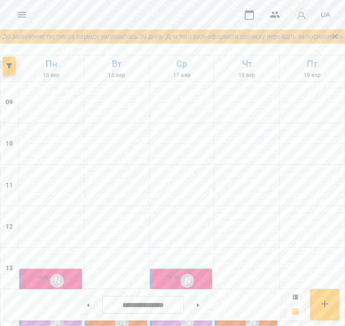
click at [186, 175] on div "Скинути фільтри Групувати по: Тиждень Викладач Класна кімната Фільтрувати по: Т…" at bounding box center [172, 163] width 345 height 326
click at [10, 74] on button "button" at bounding box center [9, 66] width 13 height 18
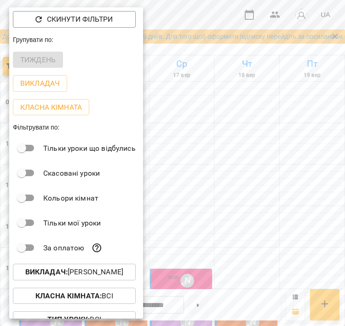
click at [31, 277] on p "Викладач : [PERSON_NAME]" at bounding box center [74, 271] width 98 height 11
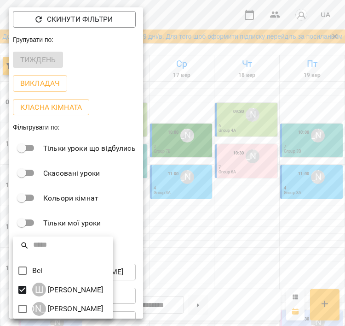
click at [186, 169] on div at bounding box center [172, 163] width 345 height 326
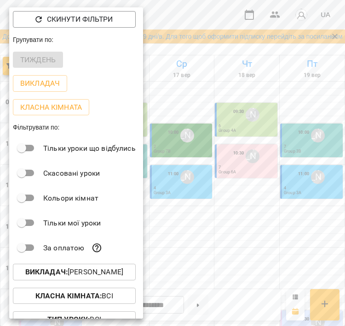
click at [182, 162] on div at bounding box center [172, 163] width 345 height 326
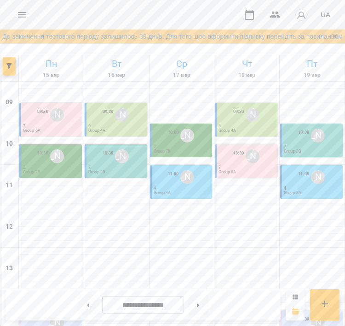
scroll to position [0, 0]
click at [98, 111] on div "09:30 [PERSON_NAME]" at bounding box center [116, 115] width 57 height 18
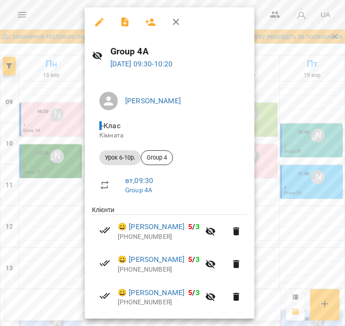
click at [49, 232] on div at bounding box center [172, 163] width 345 height 326
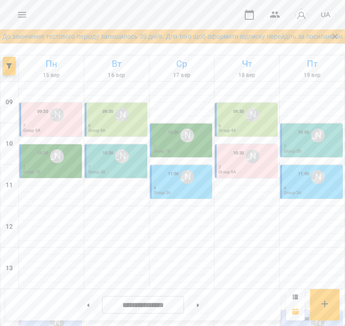
click at [198, 310] on button at bounding box center [198, 304] width 21 height 20
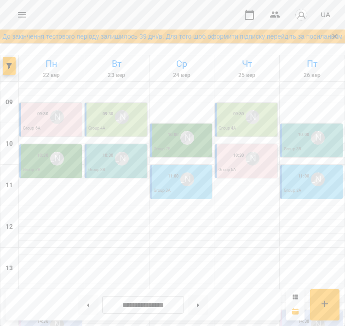
click at [103, 120] on div "09:30" at bounding box center [108, 117] width 11 height 18
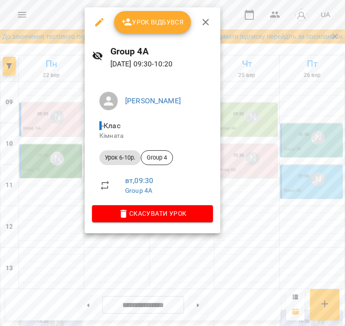
click at [46, 196] on div at bounding box center [172, 163] width 345 height 326
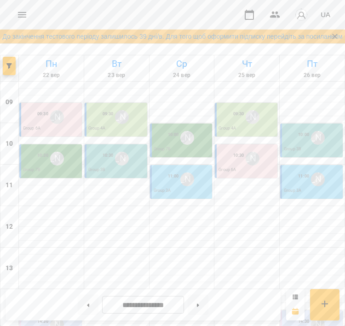
click at [89, 303] on button at bounding box center [88, 304] width 21 height 20
type input "**********"
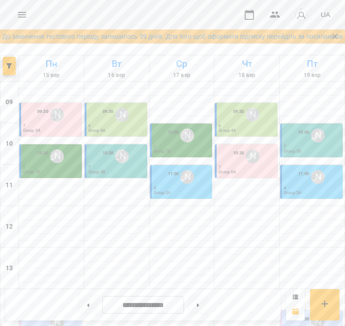
click at [91, 167] on p "7" at bounding box center [116, 167] width 57 height 4
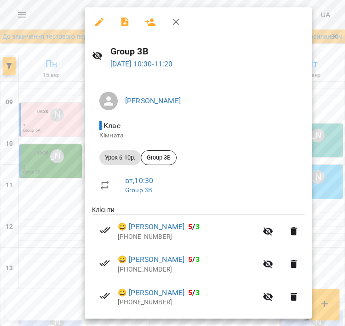
click at [33, 93] on div at bounding box center [172, 163] width 345 height 326
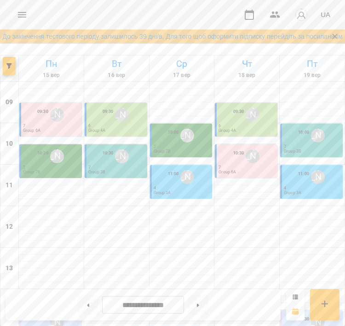
click at [277, 15] on icon "button" at bounding box center [275, 14] width 11 height 11
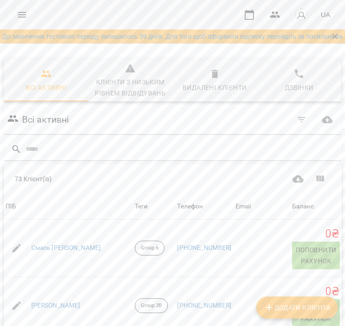
type input "*"
click at [15, 13] on button "Menu" at bounding box center [22, 15] width 22 height 22
